Goal: Task Accomplishment & Management: Use online tool/utility

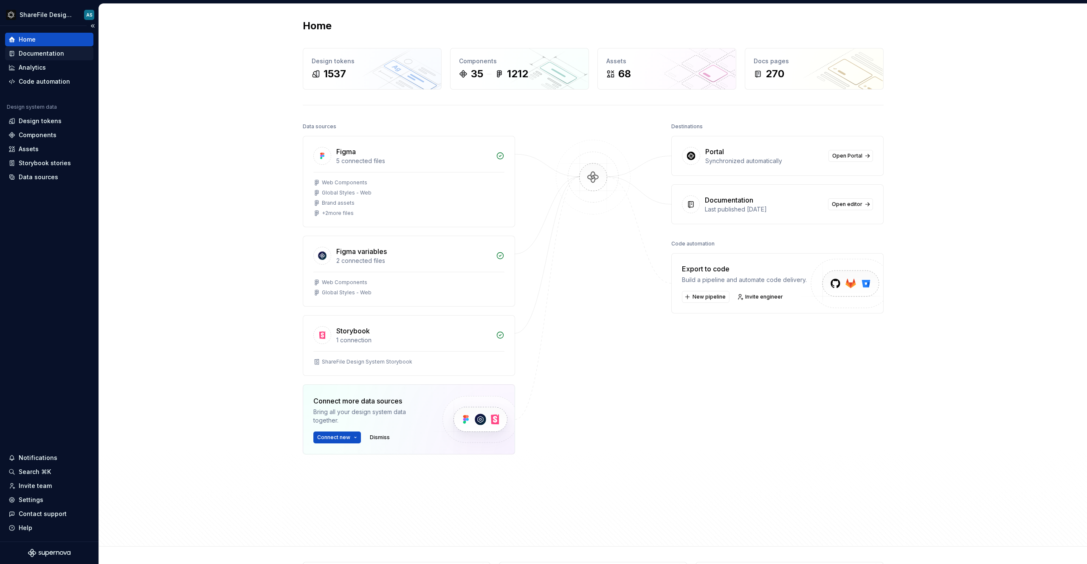
click at [46, 56] on div "Documentation" at bounding box center [41, 53] width 45 height 8
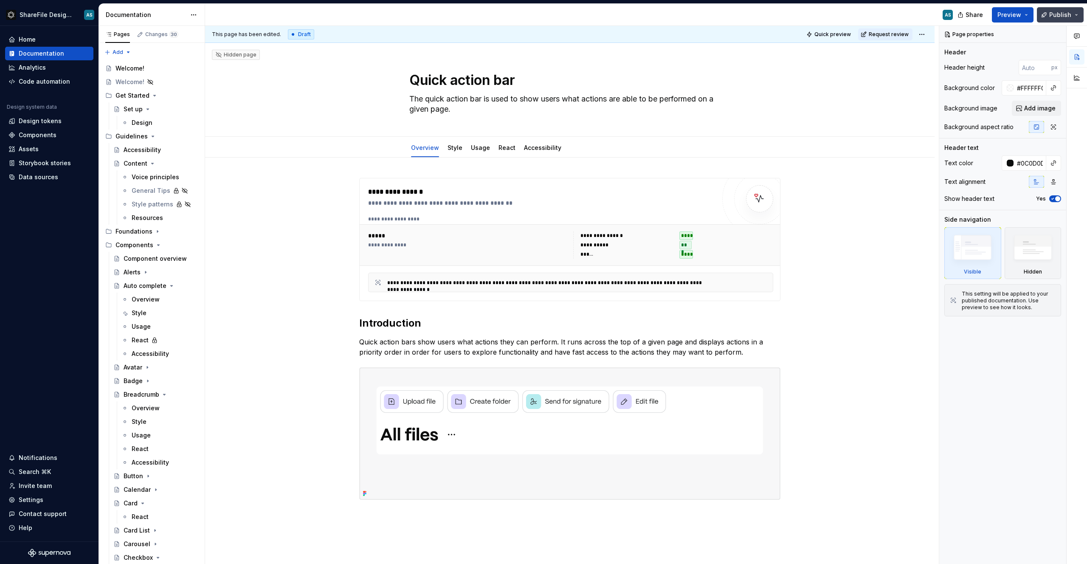
click at [1078, 14] on button "Publish" at bounding box center [1060, 14] width 47 height 15
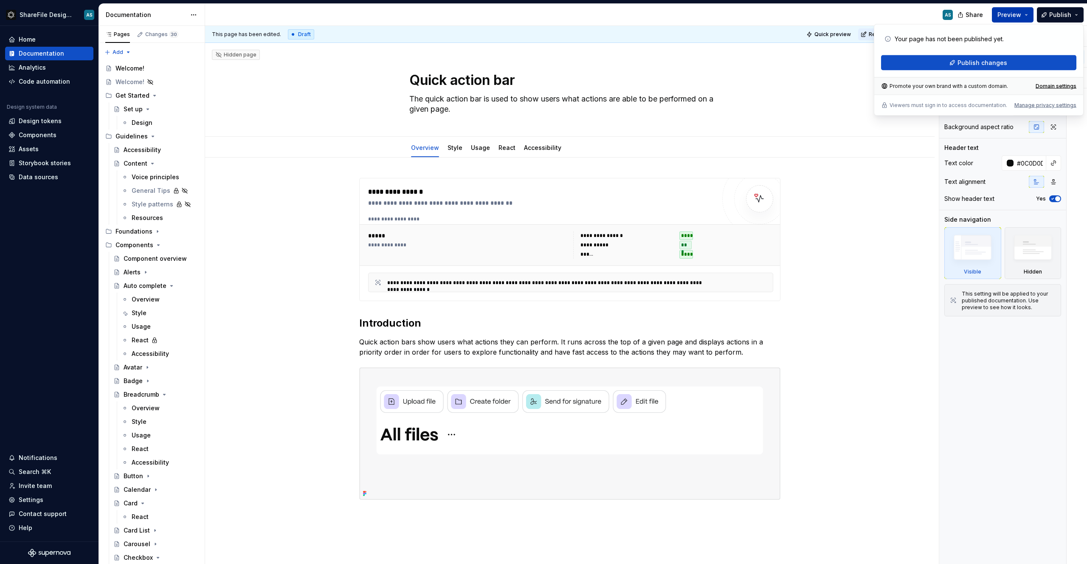
click at [1029, 16] on button "Preview" at bounding box center [1013, 14] width 42 height 15
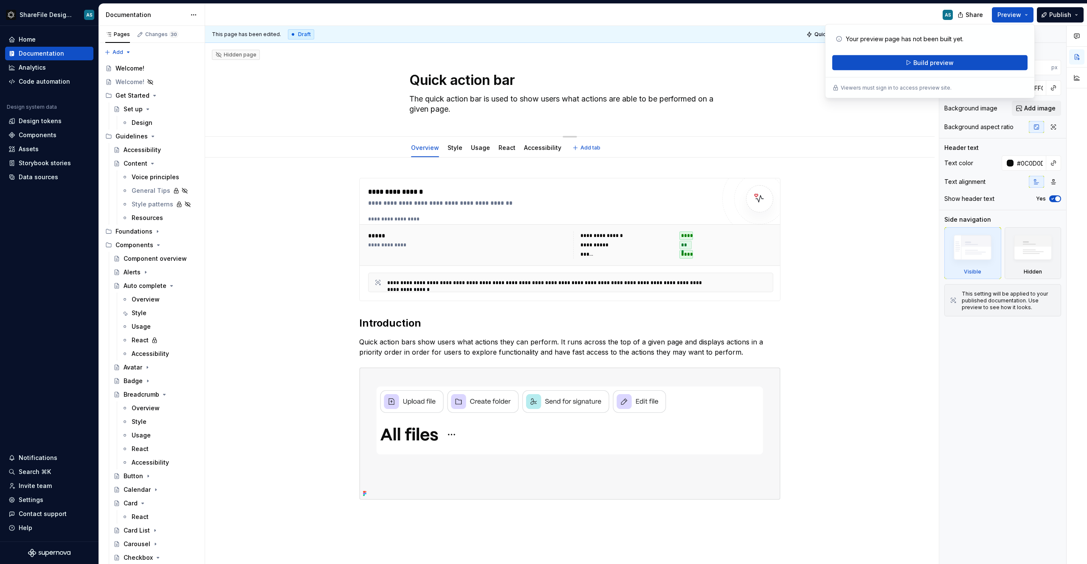
click at [325, 78] on div "Quick action bar The quick action bar is used to show users what actions are ab…" at bounding box center [570, 89] width 662 height 93
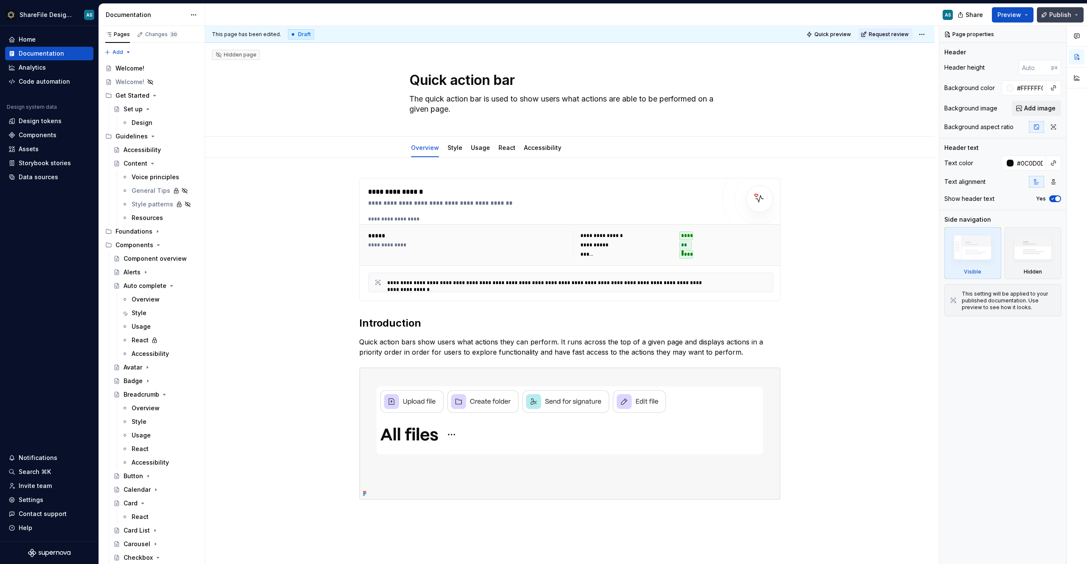
click at [1078, 12] on button "Publish" at bounding box center [1060, 14] width 47 height 15
click at [841, 206] on div "**********" at bounding box center [570, 437] width 730 height 558
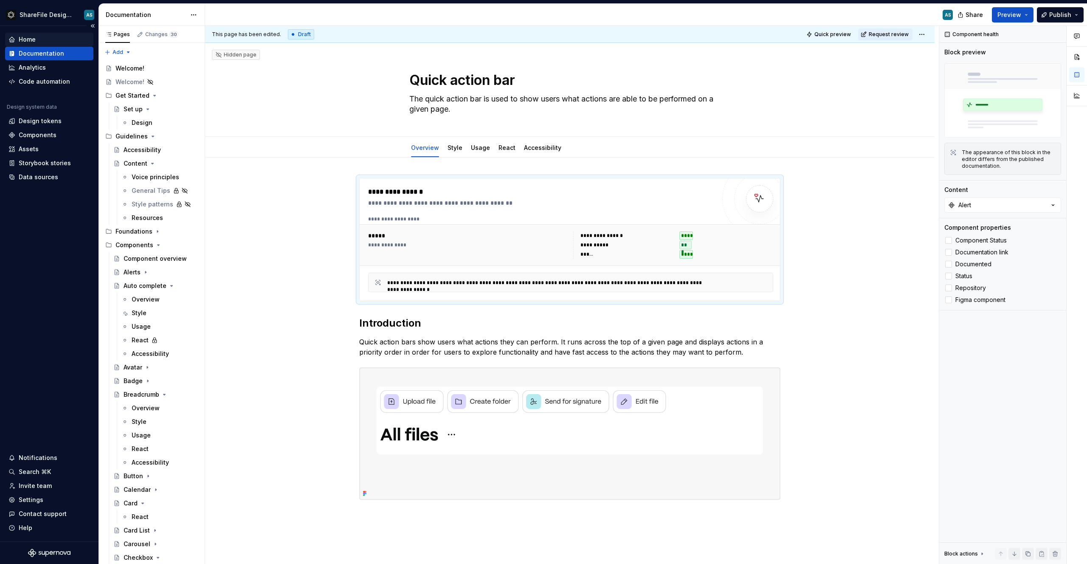
click at [31, 40] on div "Home" at bounding box center [27, 39] width 17 height 8
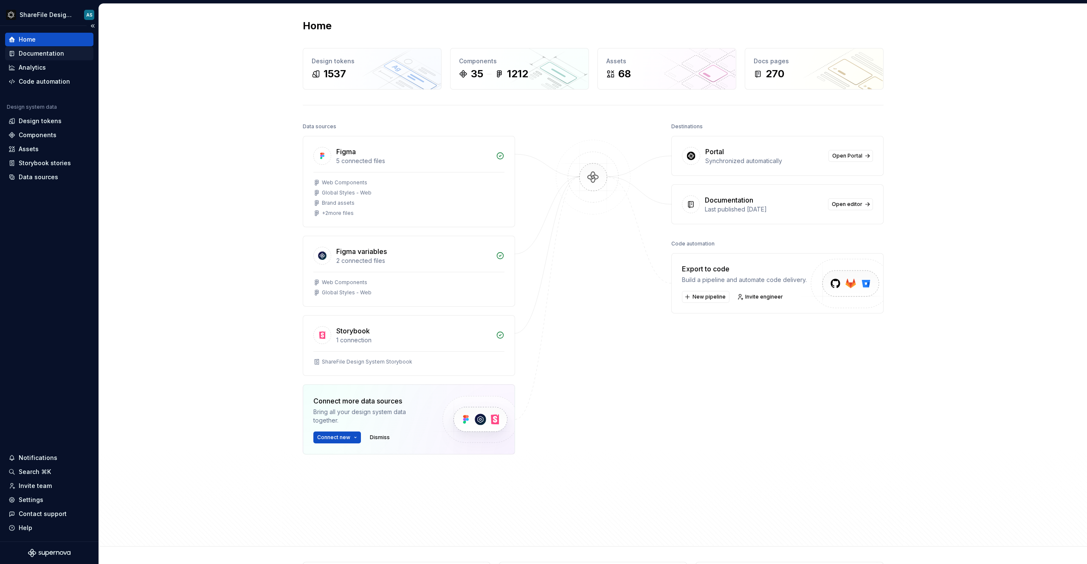
click at [42, 52] on div "Documentation" at bounding box center [41, 53] width 45 height 8
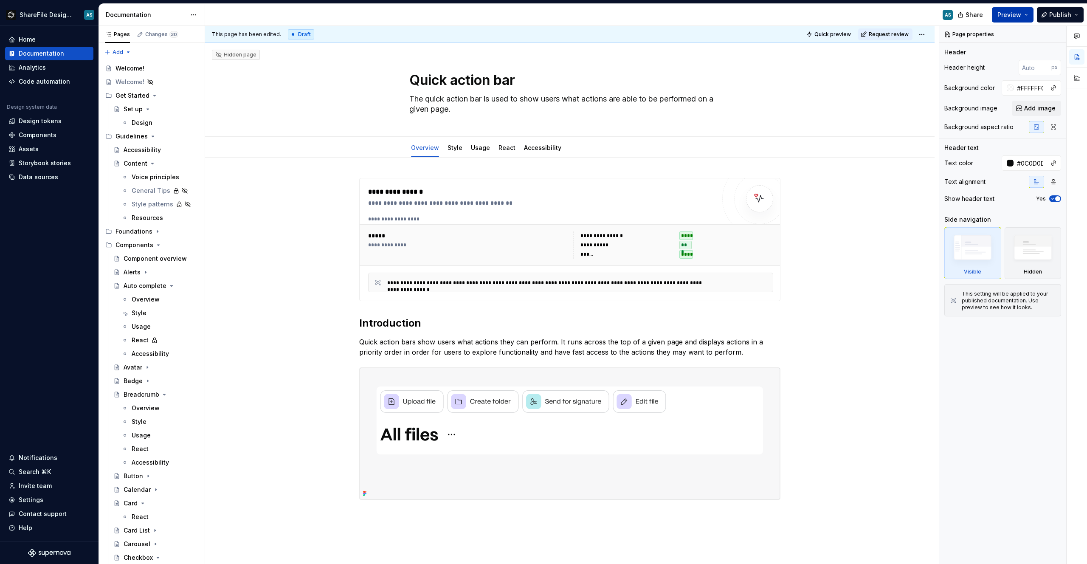
click at [1024, 17] on button "Preview" at bounding box center [1013, 14] width 42 height 15
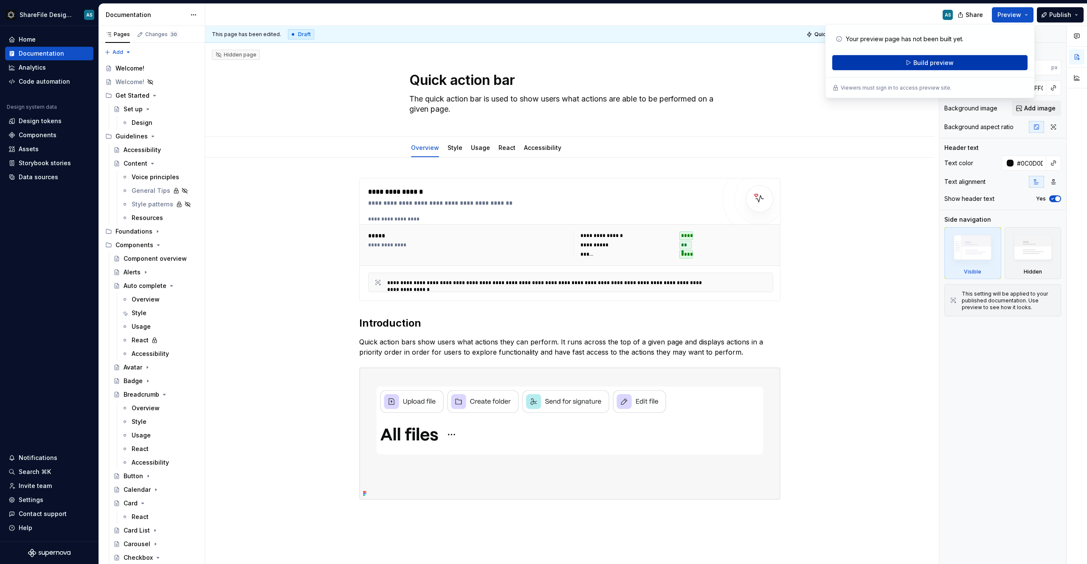
click at [916, 65] on span "Build preview" at bounding box center [934, 63] width 40 height 8
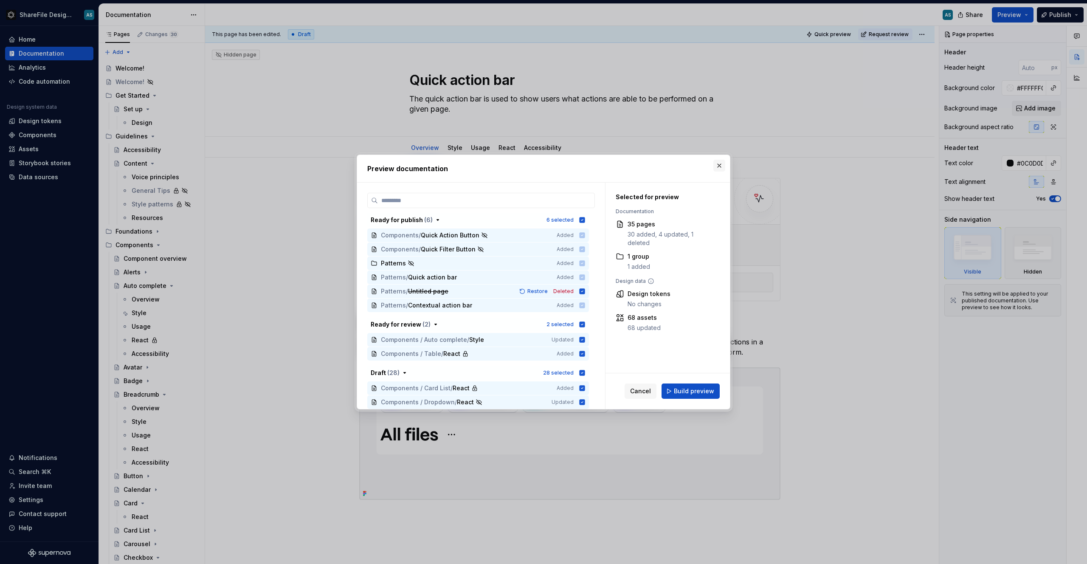
click at [721, 166] on button "button" at bounding box center [720, 166] width 12 height 12
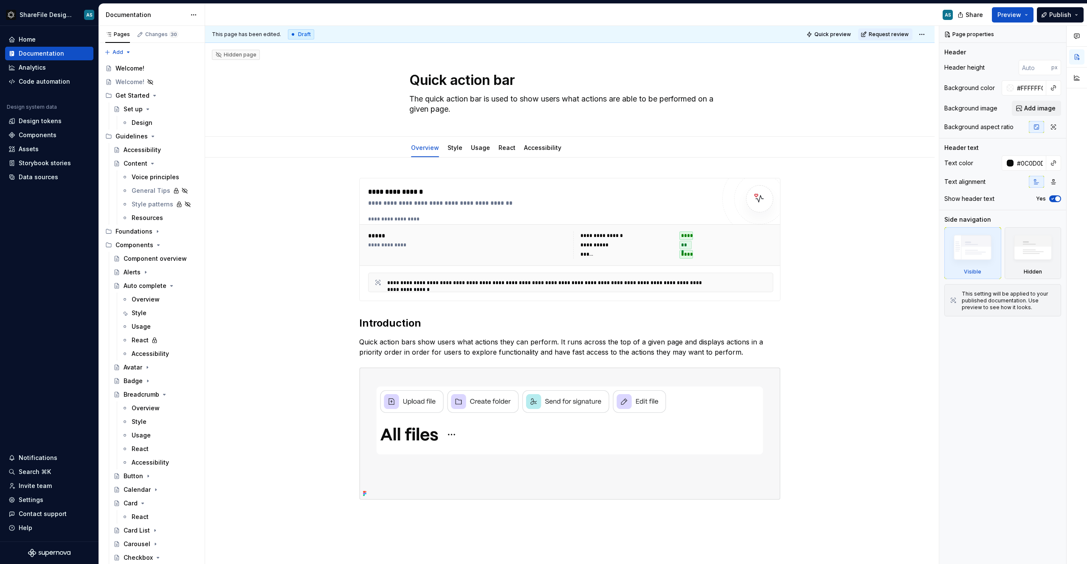
type textarea "*"
